Goal: Find specific page/section: Find specific page/section

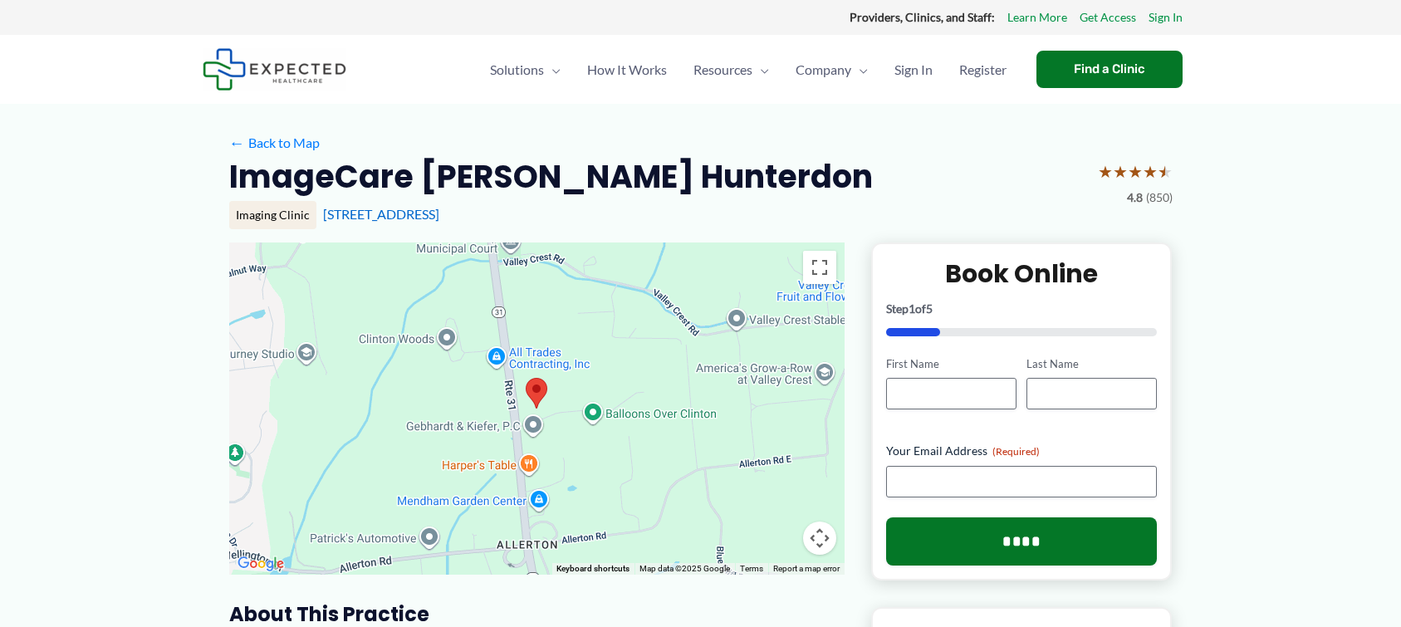
drag, startPoint x: 0, startPoint y: 0, endPoint x: 1364, endPoint y: 1, distance: 1363.6
